Goal: Task Accomplishment & Management: Manage account settings

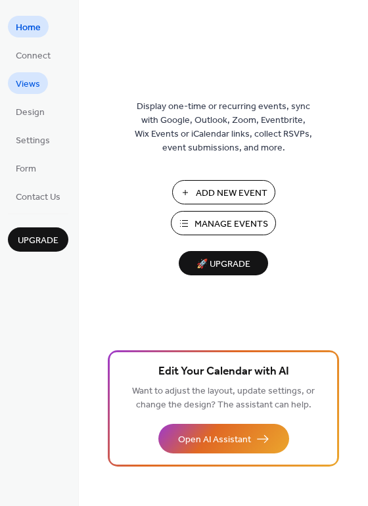
click at [28, 87] on span "Views" at bounding box center [28, 84] width 24 height 14
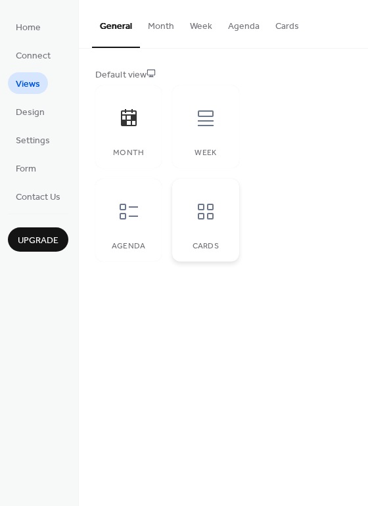
click at [196, 214] on icon at bounding box center [205, 211] width 21 height 21
click at [142, 227] on div at bounding box center [128, 211] width 39 height 39
click at [142, 145] on div "Month" at bounding box center [128, 126] width 66 height 83
click at [224, 138] on div "Week" at bounding box center [205, 126] width 66 height 83
click at [126, 137] on div at bounding box center [128, 117] width 39 height 39
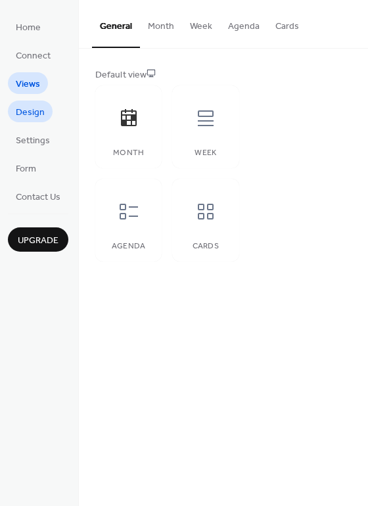
click at [39, 115] on span "Design" at bounding box center [30, 113] width 29 height 14
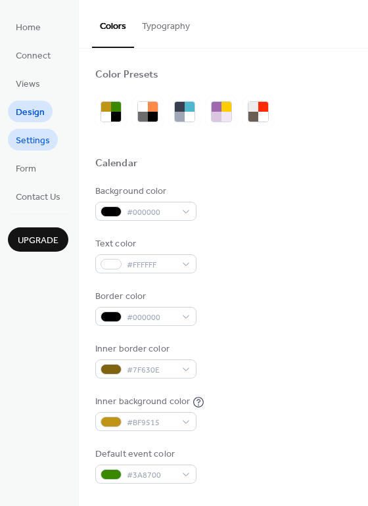
click at [35, 136] on span "Settings" at bounding box center [33, 141] width 34 height 14
